Goal: Find specific page/section: Find specific page/section

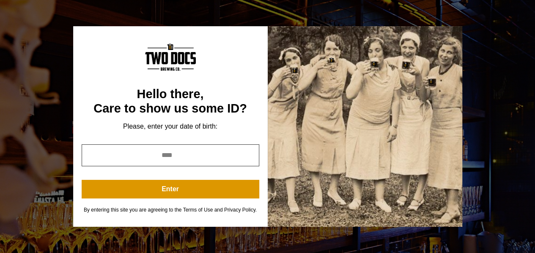
click at [188, 156] on input "year" at bounding box center [170, 155] width 177 height 22
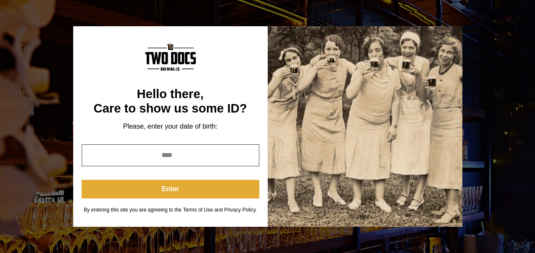
type input "****"
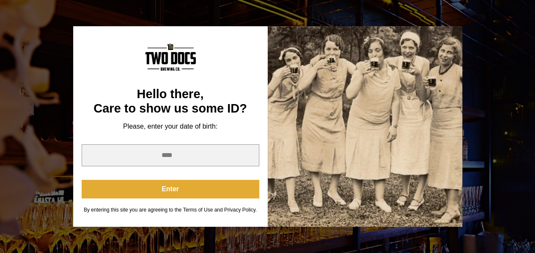
click at [179, 192] on button "Enter" at bounding box center [170, 189] width 177 height 19
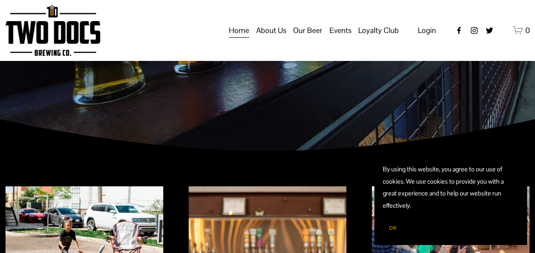
scroll to position [127, 0]
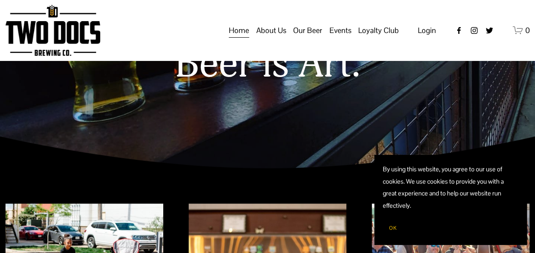
click at [0, 0] on span "Calendar" at bounding box center [0, 0] width 0 height 0
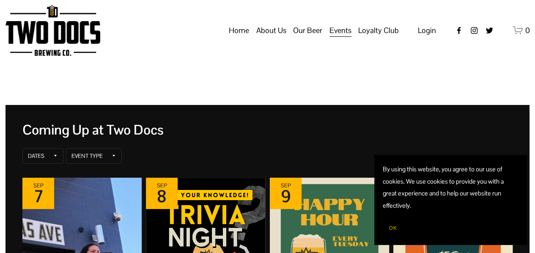
click at [394, 227] on span "OK" at bounding box center [393, 227] width 8 height 7
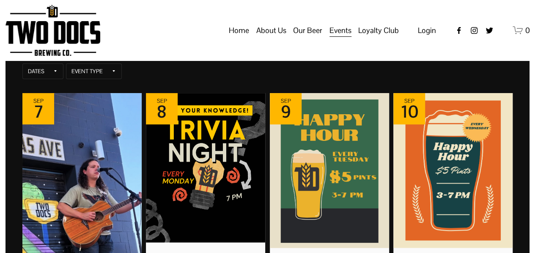
scroll to position [296, 0]
